Goal: Transaction & Acquisition: Purchase product/service

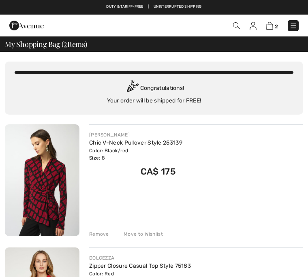
click at [272, 25] on img at bounding box center [269, 26] width 7 height 8
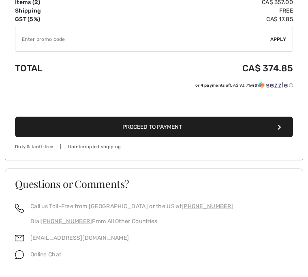
scroll to position [400, 0]
click at [281, 128] on button "Proceed to Payment" at bounding box center [154, 127] width 278 height 21
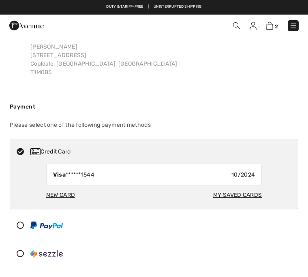
scroll to position [49, 0]
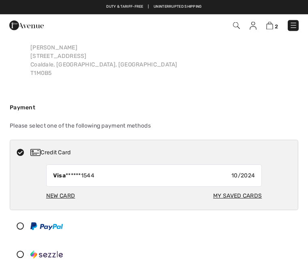
click at [248, 197] on div "My Saved Cards" at bounding box center [237, 196] width 49 height 15
radio input "true"
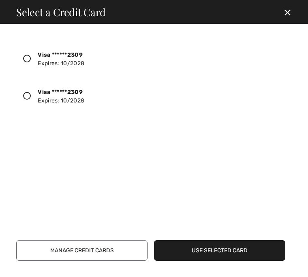
click at [25, 60] on icon at bounding box center [27, 59] width 8 height 8
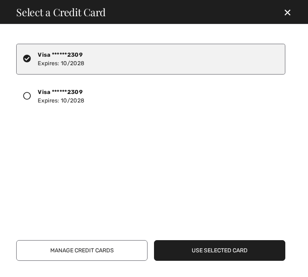
click at [209, 235] on div "Use Selected Card Manage Credit Cards" at bounding box center [155, 247] width 279 height 27
click at [215, 248] on button "Use Selected Card" at bounding box center [219, 250] width 131 height 21
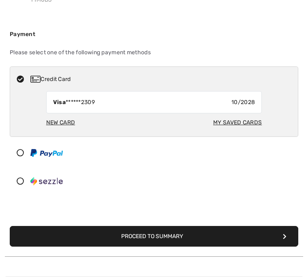
scroll to position [123, 0]
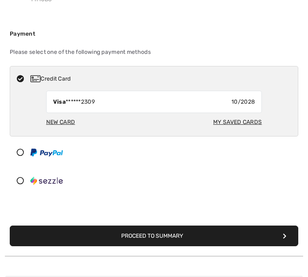
click at [284, 227] on button "Proceed to Summary" at bounding box center [154, 236] width 288 height 21
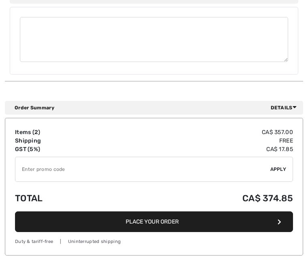
scroll to position [583, 0]
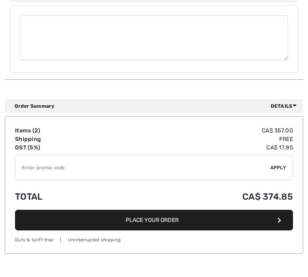
click at [157, 211] on button "Place Your Order" at bounding box center [154, 220] width 278 height 21
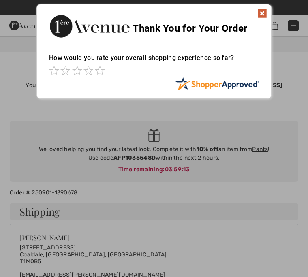
click at [262, 14] on img at bounding box center [262, 14] width 10 height 10
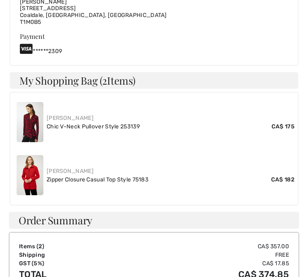
click at [96, 114] on div "[PERSON_NAME]" at bounding box center [171, 118] width 248 height 9
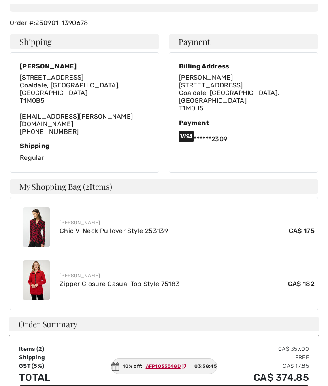
scroll to position [160, 0]
